Goal: Task Accomplishment & Management: Use online tool/utility

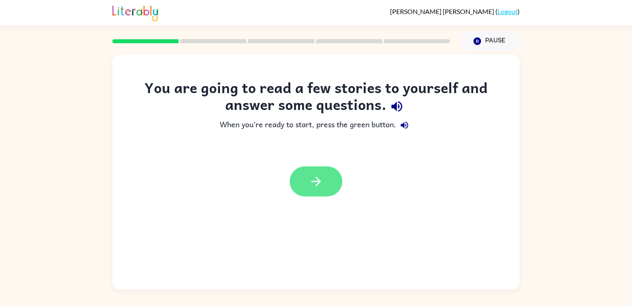
click at [315, 191] on button "button" at bounding box center [316, 181] width 53 height 30
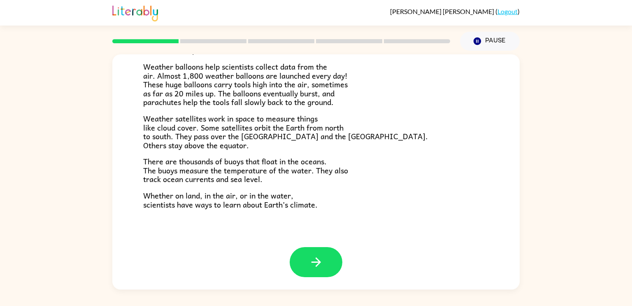
scroll to position [229, 0]
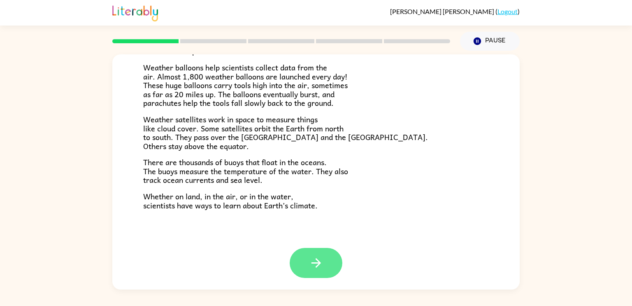
click at [318, 263] on icon "button" at bounding box center [315, 262] width 9 height 9
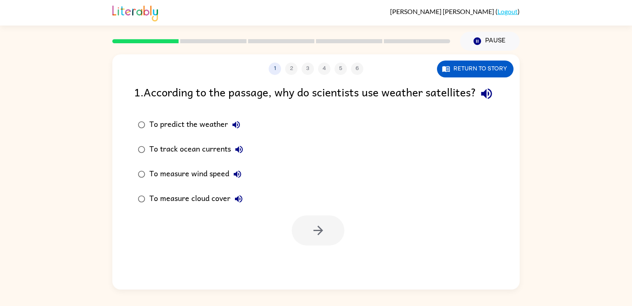
scroll to position [0, 0]
click at [488, 71] on button "Return to story" at bounding box center [475, 69] width 77 height 17
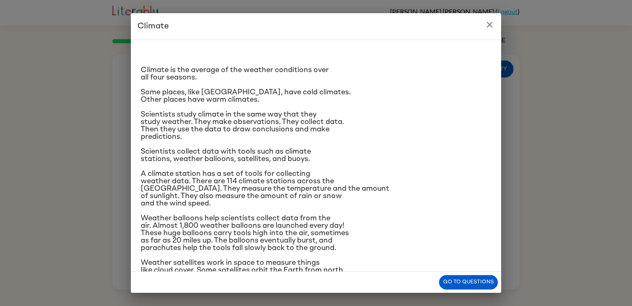
click at [492, 24] on icon "close" at bounding box center [490, 25] width 10 height 10
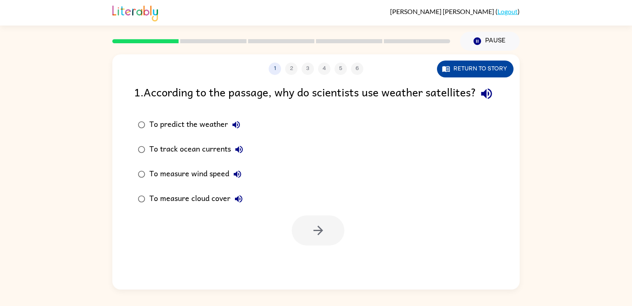
click at [489, 67] on button "Return to story" at bounding box center [475, 69] width 77 height 17
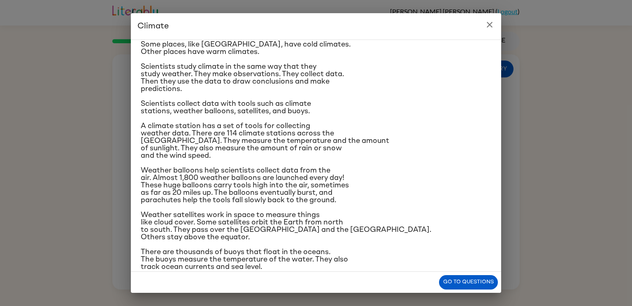
scroll to position [48, 0]
click at [448, 285] on button "Go to questions" at bounding box center [468, 282] width 59 height 14
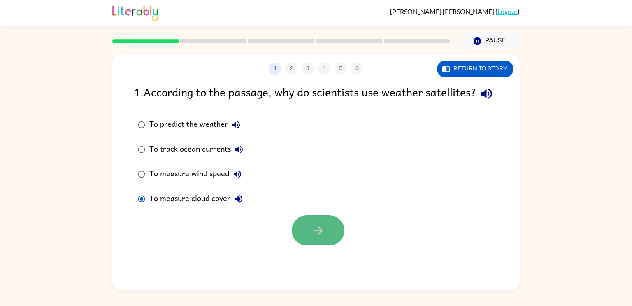
click at [319, 237] on icon "button" at bounding box center [318, 230] width 14 height 14
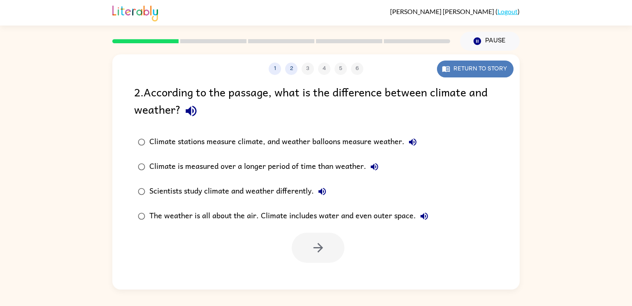
click at [475, 68] on button "Return to story" at bounding box center [475, 69] width 77 height 17
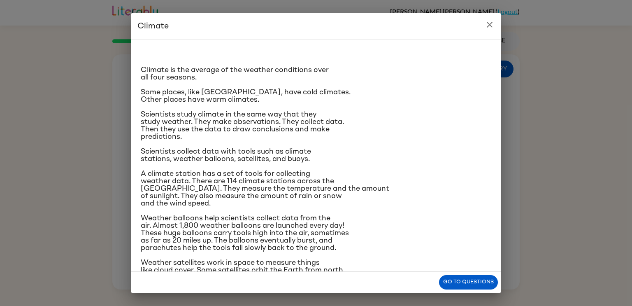
click at [487, 23] on icon "close" at bounding box center [490, 25] width 6 height 6
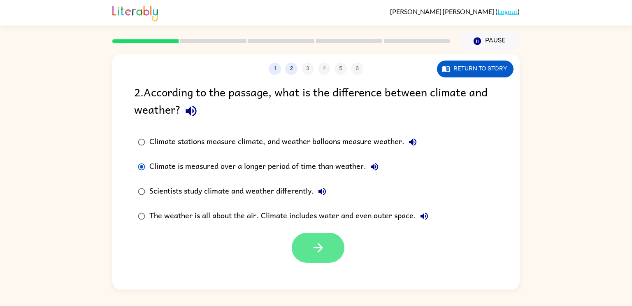
click at [318, 247] on icon "button" at bounding box center [317, 247] width 9 height 9
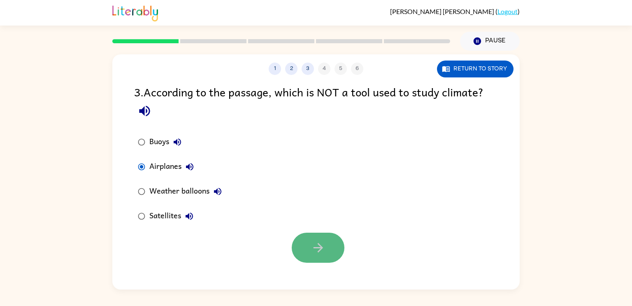
click at [333, 255] on button "button" at bounding box center [318, 248] width 53 height 30
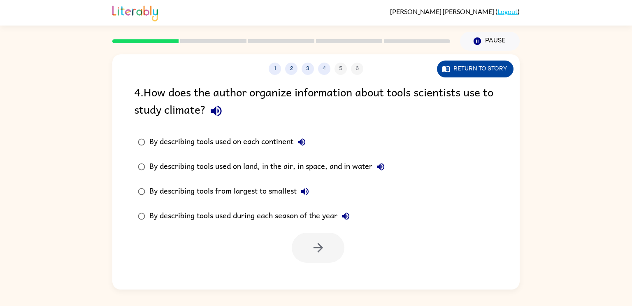
click at [485, 68] on button "Return to story" at bounding box center [475, 69] width 77 height 17
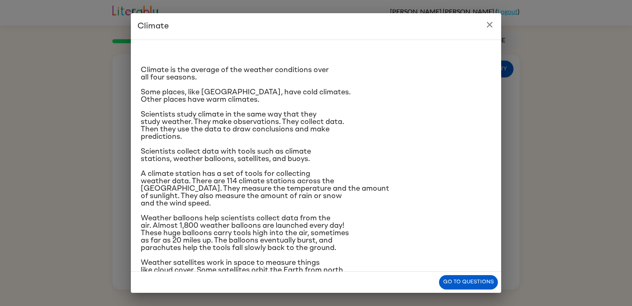
click at [490, 28] on icon "close" at bounding box center [490, 25] width 10 height 10
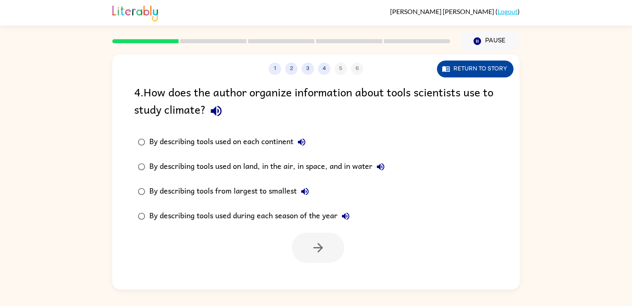
click at [441, 71] on button "Return to story" at bounding box center [475, 69] width 77 height 17
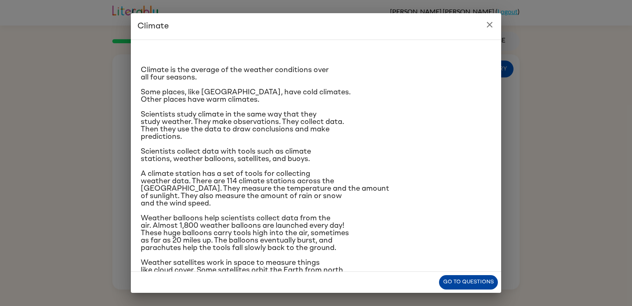
click at [475, 282] on button "Go to questions" at bounding box center [468, 282] width 59 height 14
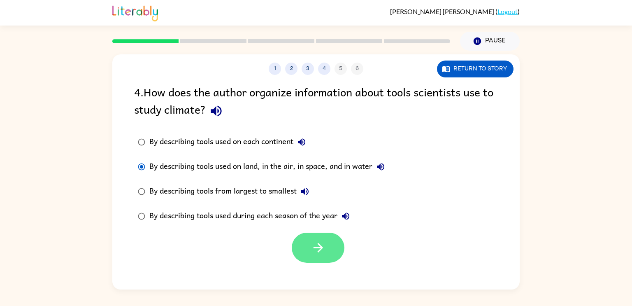
click at [326, 247] on button "button" at bounding box center [318, 248] width 53 height 30
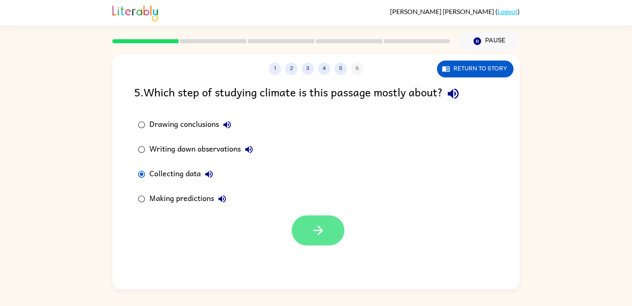
click at [318, 234] on icon "button" at bounding box center [317, 230] width 9 height 9
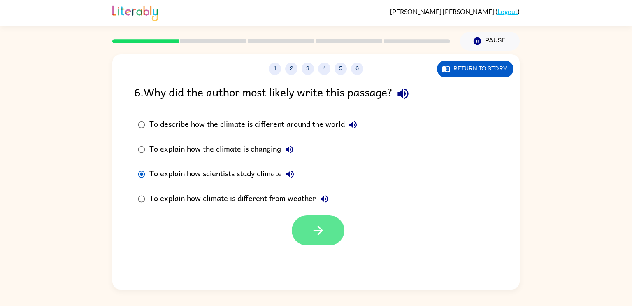
click at [318, 240] on button "button" at bounding box center [318, 230] width 53 height 30
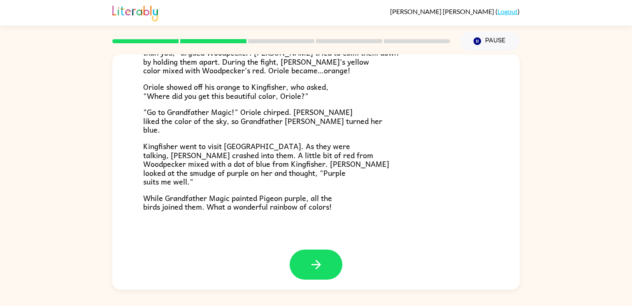
scroll to position [212, 0]
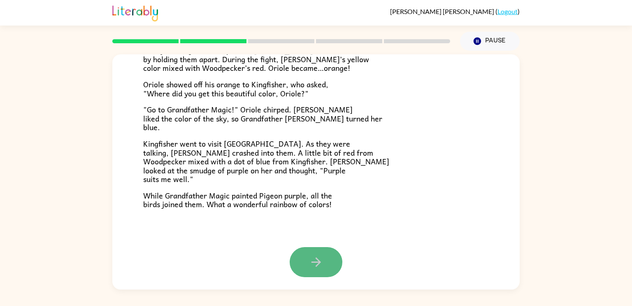
click at [303, 254] on button "button" at bounding box center [316, 262] width 53 height 30
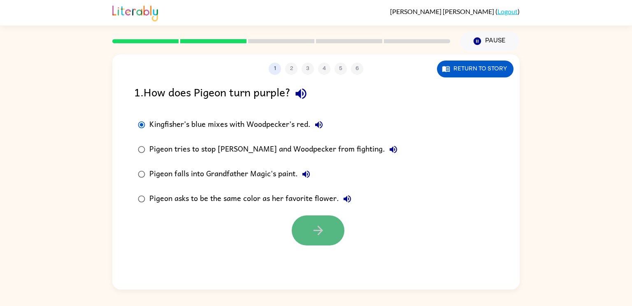
click at [304, 225] on button "button" at bounding box center [318, 230] width 53 height 30
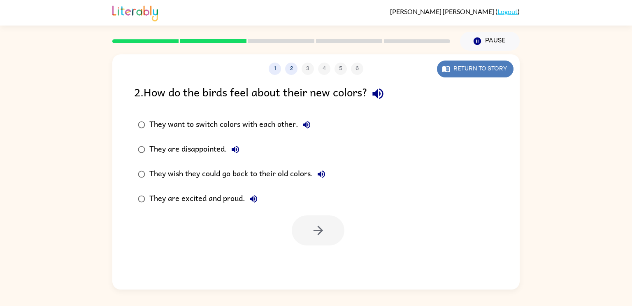
click at [502, 70] on button "Return to story" at bounding box center [475, 69] width 77 height 17
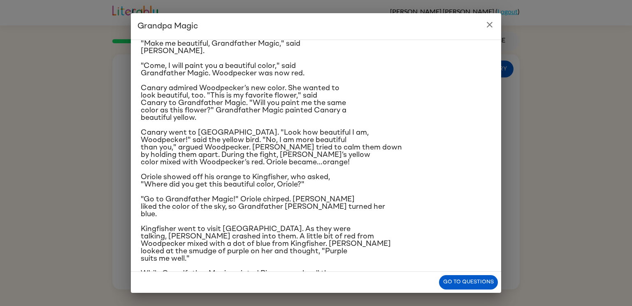
scroll to position [42, 0]
click at [491, 29] on icon "close" at bounding box center [490, 25] width 10 height 10
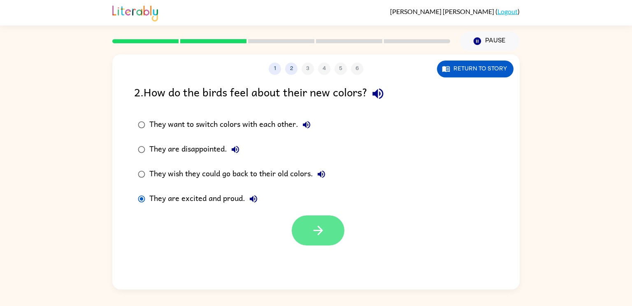
click at [316, 232] on icon "button" at bounding box center [318, 230] width 14 height 14
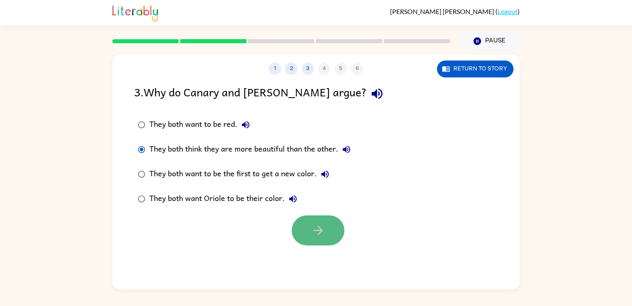
click at [323, 232] on icon "button" at bounding box center [318, 230] width 14 height 14
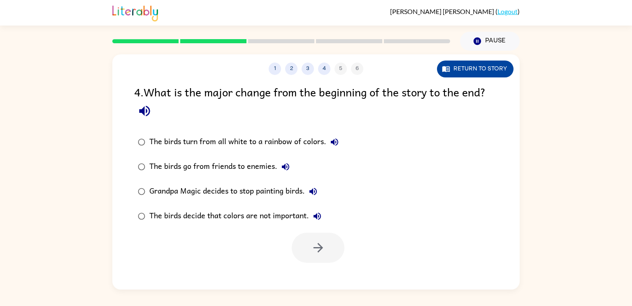
click at [508, 67] on button "Return to story" at bounding box center [475, 69] width 77 height 17
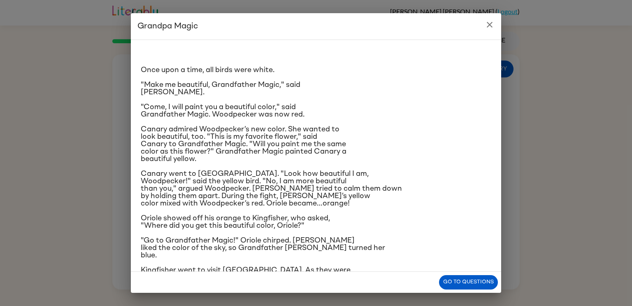
scroll to position [63, 0]
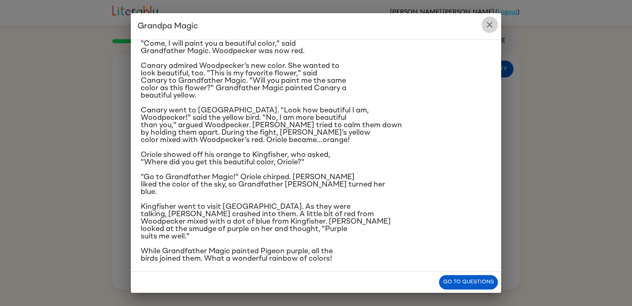
click at [488, 25] on icon "close" at bounding box center [490, 25] width 10 height 10
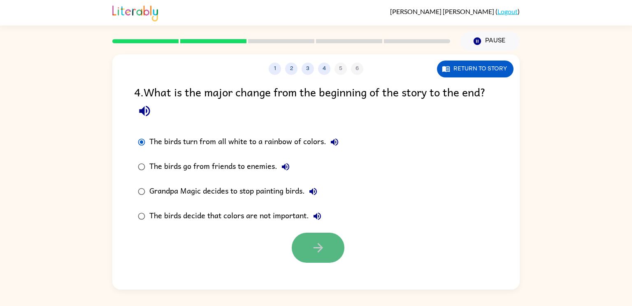
click at [317, 244] on icon "button" at bounding box center [318, 247] width 14 height 14
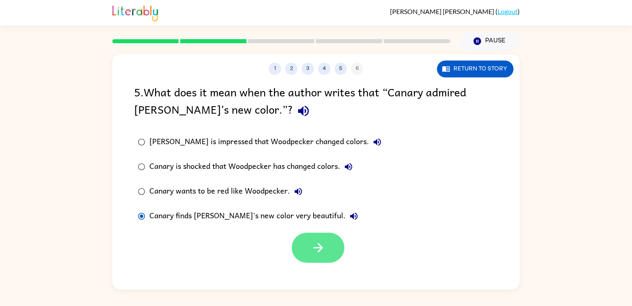
click at [321, 251] on icon "button" at bounding box center [318, 247] width 14 height 14
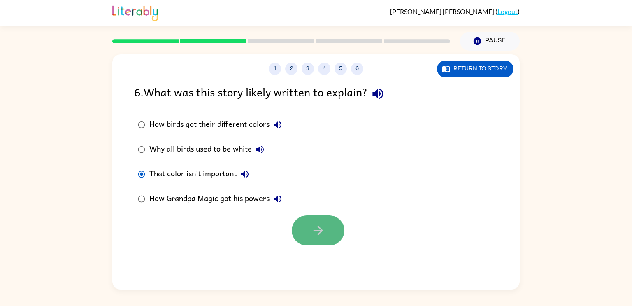
click at [339, 231] on button "button" at bounding box center [318, 230] width 53 height 30
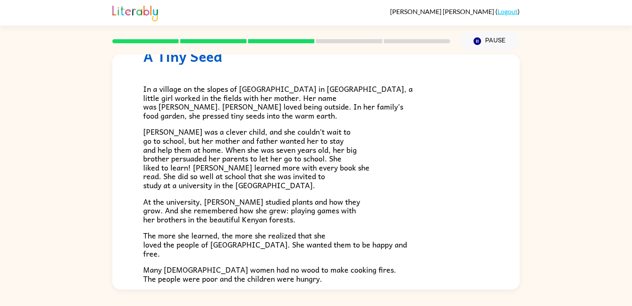
scroll to position [0, 0]
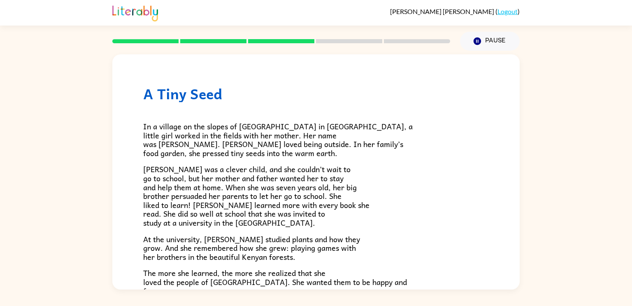
click at [2, 86] on div "A Tiny Seed In a village on the slopes of [GEOGRAPHIC_DATA] in [GEOGRAPHIC_DATA…" at bounding box center [316, 170] width 632 height 239
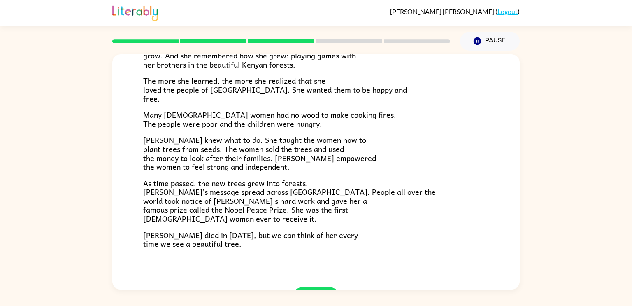
scroll to position [192, 0]
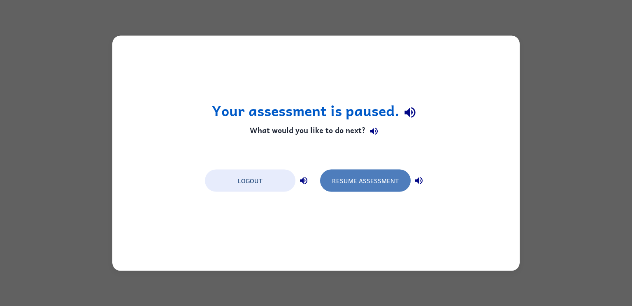
click at [358, 176] on button "Resume Assessment" at bounding box center [365, 180] width 91 height 22
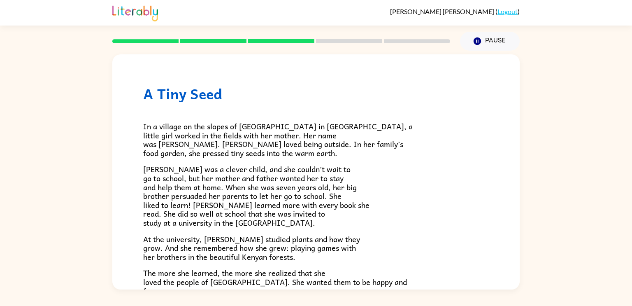
scroll to position [231, 0]
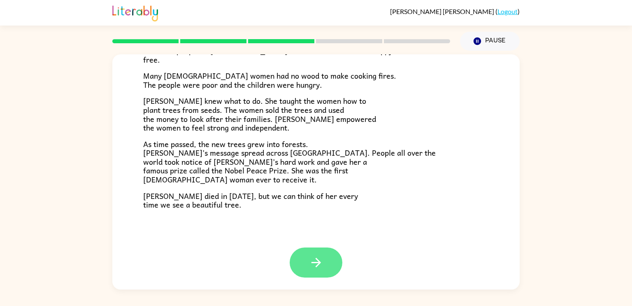
click at [323, 258] on button "button" at bounding box center [316, 262] width 53 height 30
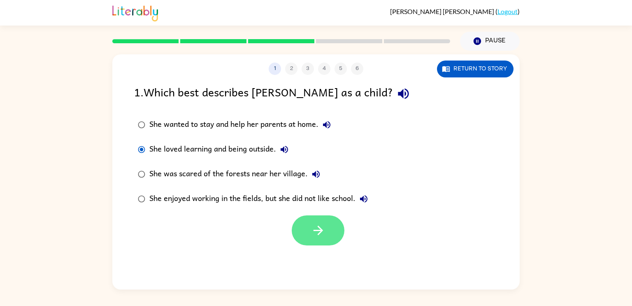
click at [314, 221] on button "button" at bounding box center [318, 230] width 53 height 30
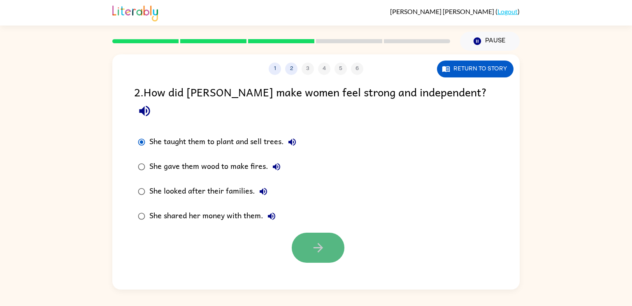
click at [310, 233] on button "button" at bounding box center [318, 248] width 53 height 30
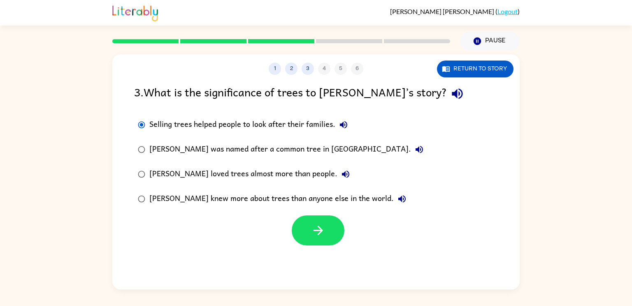
click at [195, 177] on div "[PERSON_NAME] loved trees almost more than people." at bounding box center [251, 174] width 205 height 16
click at [326, 235] on button "button" at bounding box center [318, 230] width 53 height 30
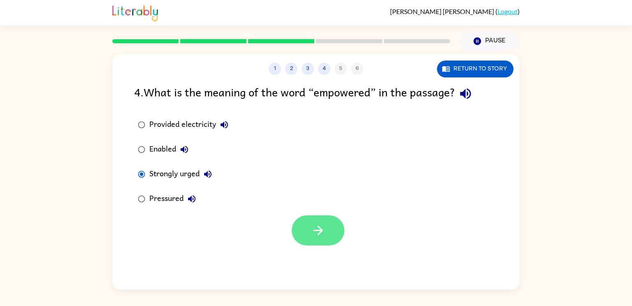
click at [327, 227] on button "button" at bounding box center [318, 230] width 53 height 30
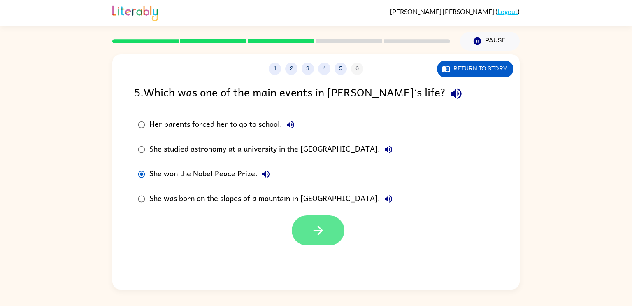
click at [332, 241] on button "button" at bounding box center [318, 230] width 53 height 30
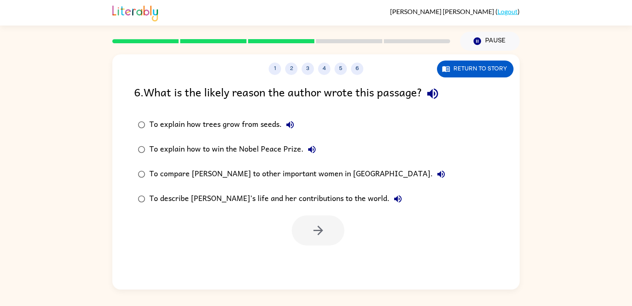
click at [325, 194] on div "To describe [PERSON_NAME]’s life and her contributions to the world." at bounding box center [277, 199] width 257 height 16
click at [325, 238] on button "button" at bounding box center [318, 230] width 53 height 30
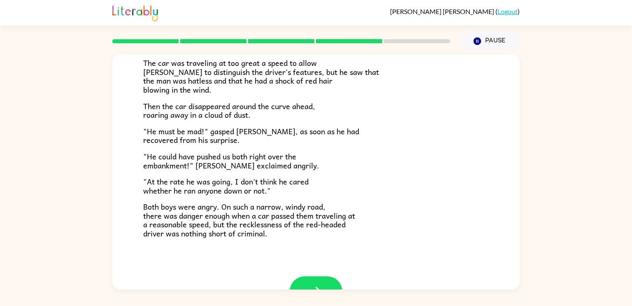
scroll to position [217, 0]
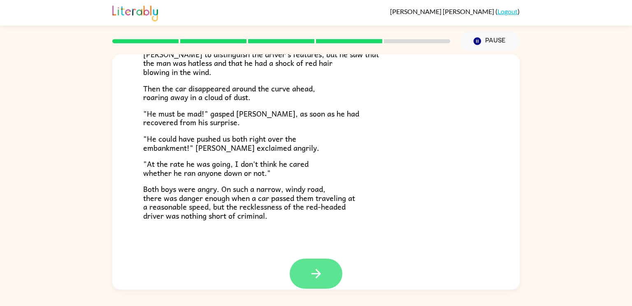
click at [323, 272] on icon "button" at bounding box center [316, 273] width 14 height 14
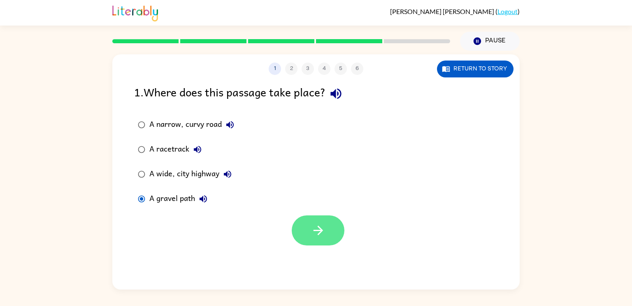
click at [316, 226] on icon "button" at bounding box center [318, 230] width 14 height 14
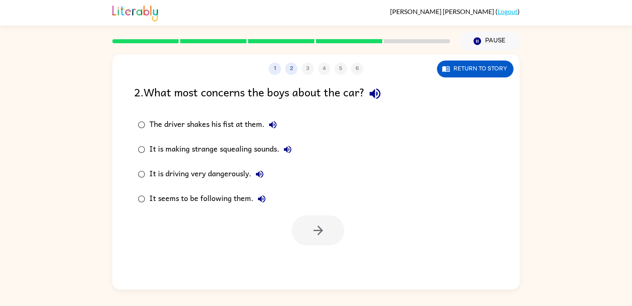
click at [176, 172] on div "It is driving very dangerously." at bounding box center [208, 174] width 119 height 16
click at [315, 226] on icon "button" at bounding box center [318, 230] width 14 height 14
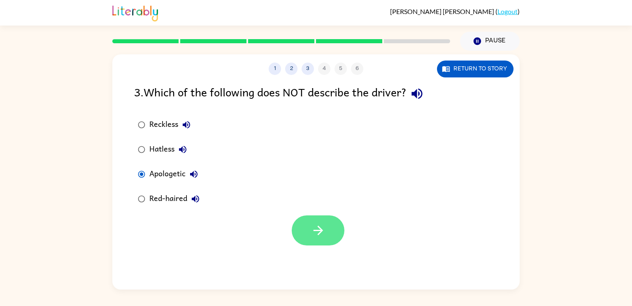
click at [307, 232] on button "button" at bounding box center [318, 230] width 53 height 30
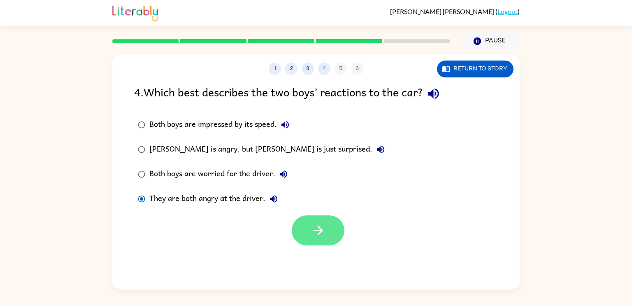
click at [316, 235] on icon "button" at bounding box center [318, 230] width 14 height 14
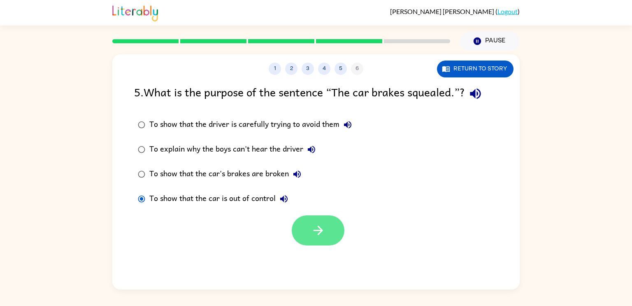
click at [308, 231] on button "button" at bounding box center [318, 230] width 53 height 30
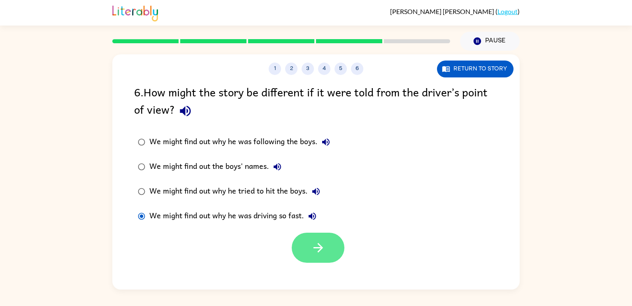
click at [307, 253] on button "button" at bounding box center [318, 248] width 53 height 30
